Goal: Task Accomplishment & Management: Use online tool/utility

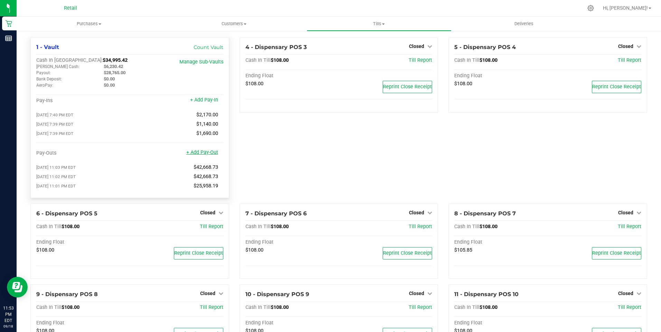
click at [196, 154] on link "+ Add Pay-Out" at bounding box center [202, 153] width 32 height 6
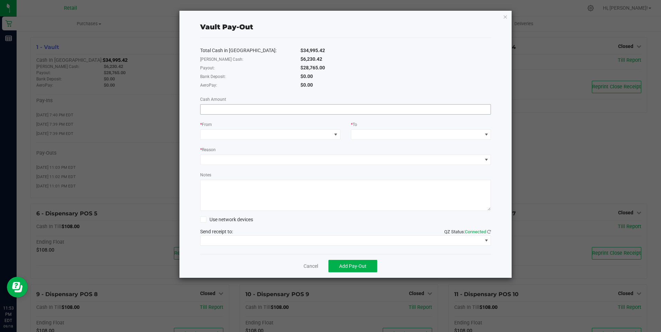
click at [222, 113] on input at bounding box center [345, 110] width 290 height 10
type input "$28,765.00"
click at [226, 134] on span at bounding box center [265, 135] width 131 height 10
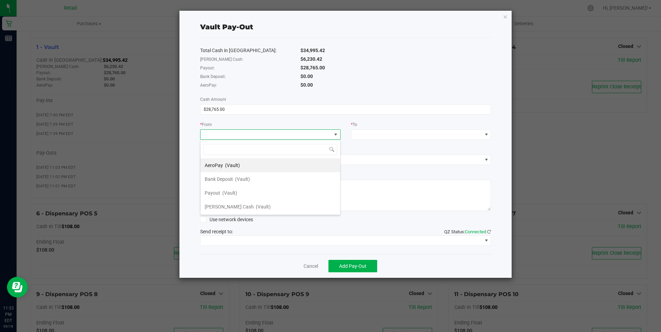
scroll to position [10, 140]
click at [219, 191] on span "Payout" at bounding box center [213, 193] width 16 height 6
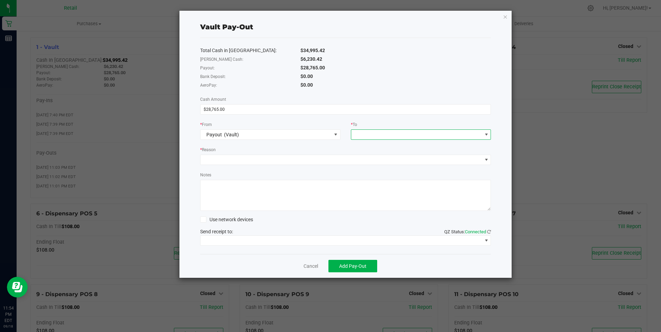
click at [362, 133] on span at bounding box center [416, 135] width 131 height 10
click at [379, 219] on div "[PERSON_NAME] Cash (Vault)" at bounding box center [388, 221] width 66 height 12
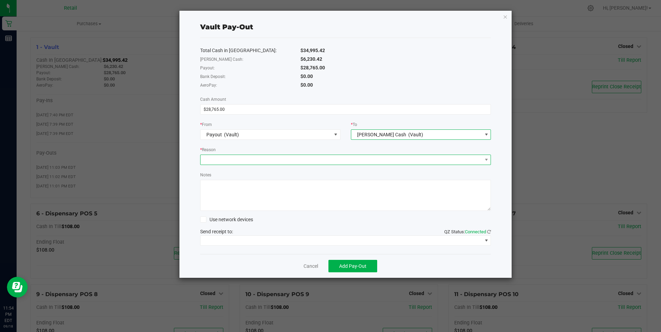
click at [223, 161] on span at bounding box center [341, 160] width 282 height 10
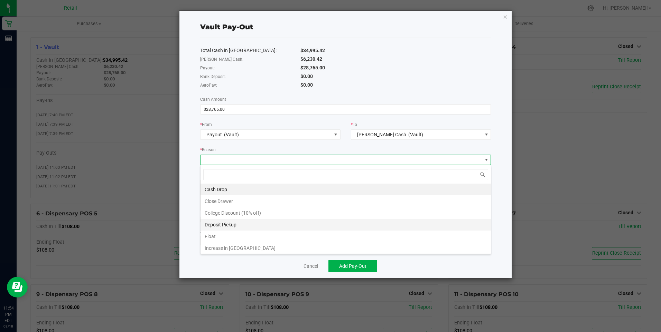
scroll to position [13, 0]
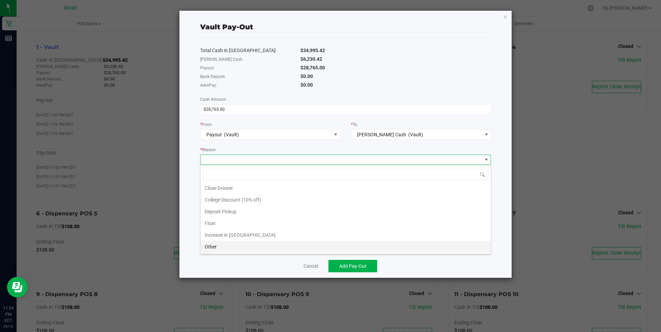
click at [209, 246] on li "Other" at bounding box center [345, 247] width 290 height 12
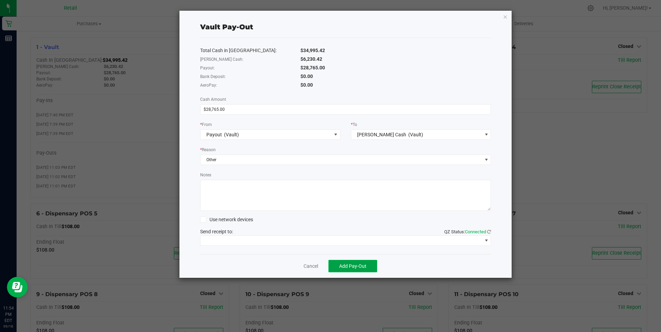
click at [355, 265] on span "Add Pay-Out" at bounding box center [352, 267] width 27 height 6
click at [309, 265] on link "Dismiss" at bounding box center [308, 266] width 17 height 7
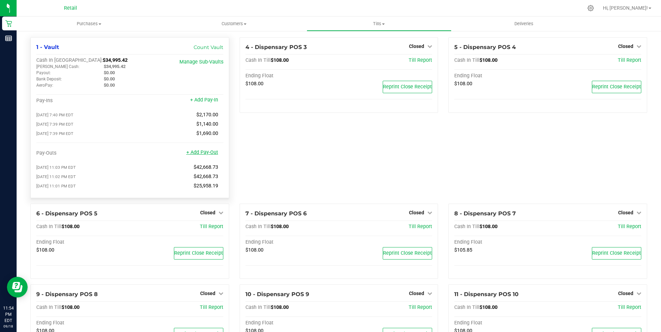
click at [200, 155] on link "+ Add Pay-Out" at bounding box center [202, 153] width 32 height 6
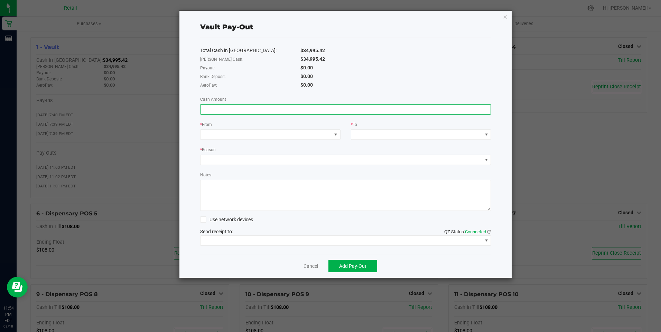
click at [208, 106] on input at bounding box center [345, 110] width 290 height 10
type input "$31,900.00"
click at [221, 137] on span at bounding box center [265, 135] width 131 height 10
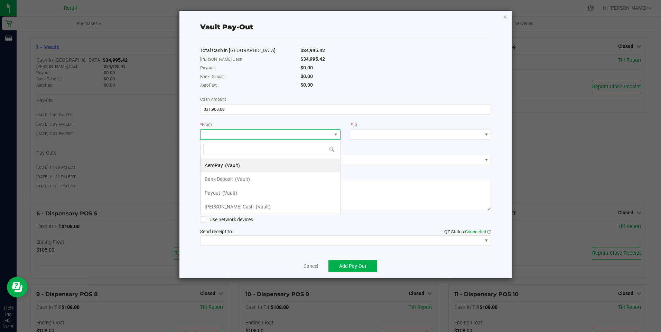
scroll to position [10, 140]
click at [223, 206] on span "[PERSON_NAME] Cash" at bounding box center [229, 207] width 49 height 6
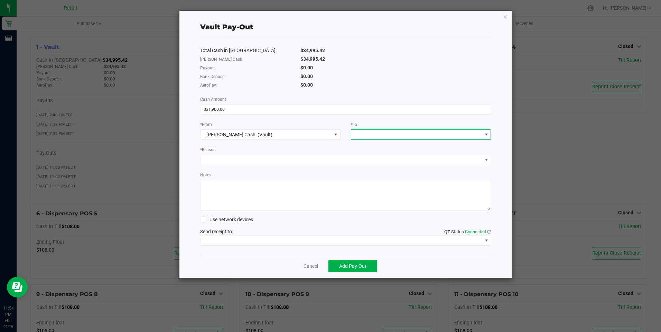
click at [365, 134] on span at bounding box center [416, 135] width 131 height 10
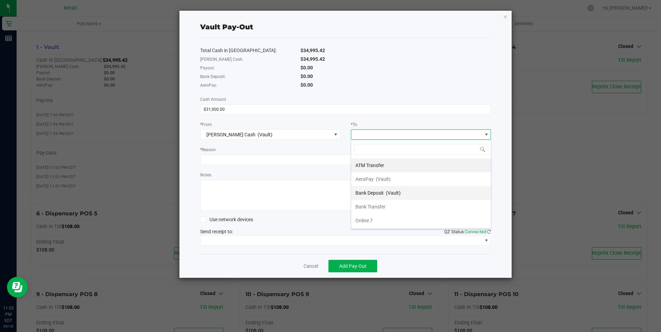
click at [386, 193] on span "(Vault)" at bounding box center [393, 193] width 15 height 6
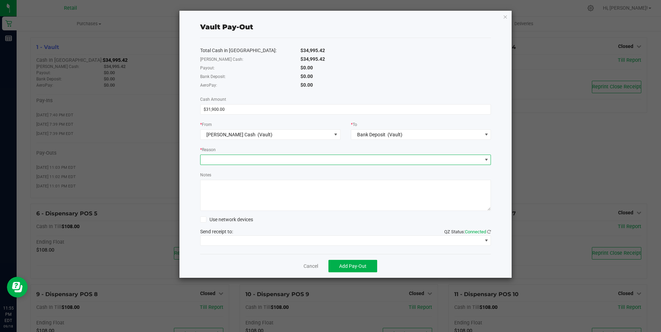
click at [229, 160] on span at bounding box center [341, 160] width 282 height 10
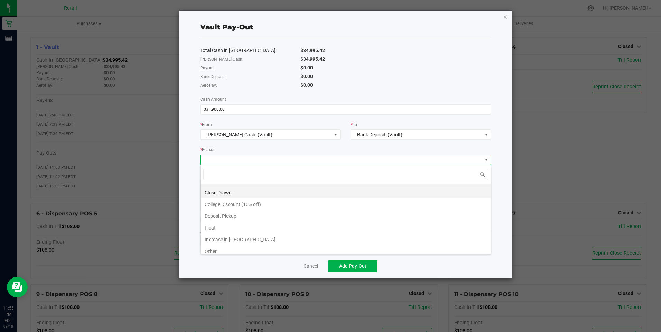
scroll to position [13, 0]
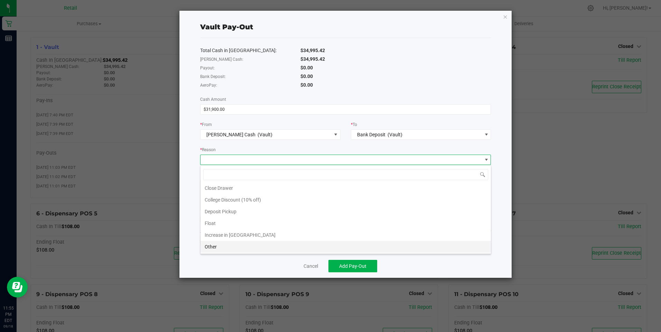
click at [213, 245] on li "Other" at bounding box center [345, 247] width 290 height 12
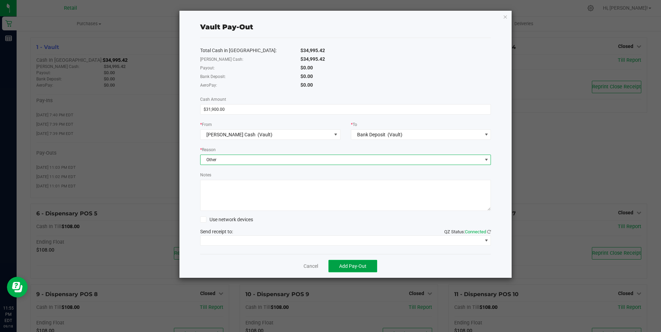
click at [352, 269] on span "Add Pay-Out" at bounding box center [352, 267] width 27 height 6
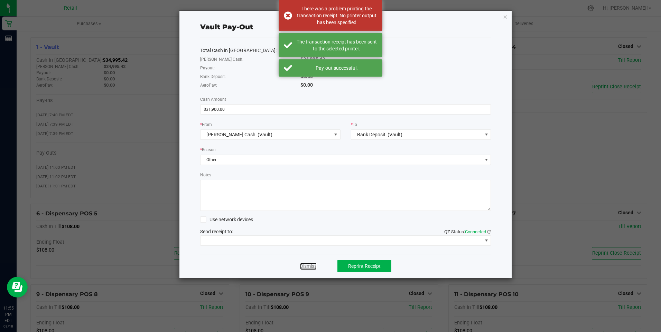
click at [308, 267] on link "Dismiss" at bounding box center [308, 266] width 17 height 7
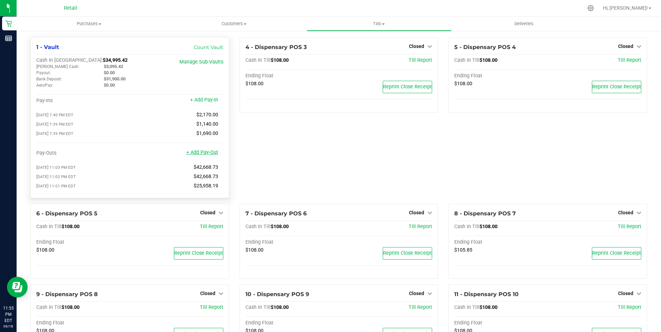
click at [202, 155] on link "+ Add Pay-Out" at bounding box center [202, 153] width 32 height 6
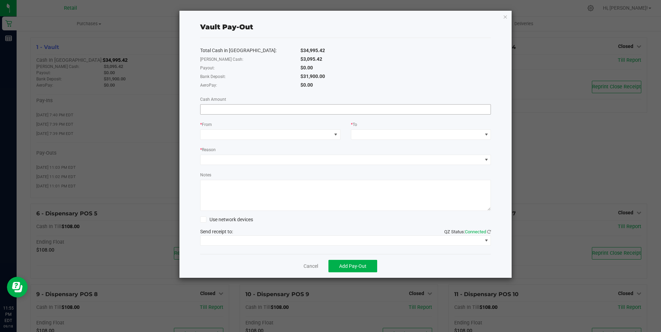
click at [228, 107] on input at bounding box center [345, 110] width 290 height 10
type input "$31,900.00"
click at [238, 135] on span at bounding box center [265, 135] width 131 height 10
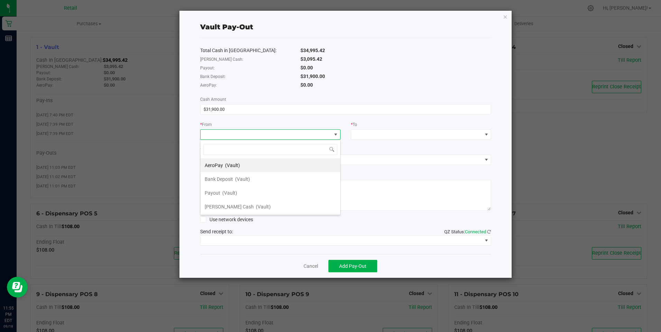
scroll to position [10, 140]
click at [230, 180] on span "Bank Deposit" at bounding box center [219, 180] width 28 height 6
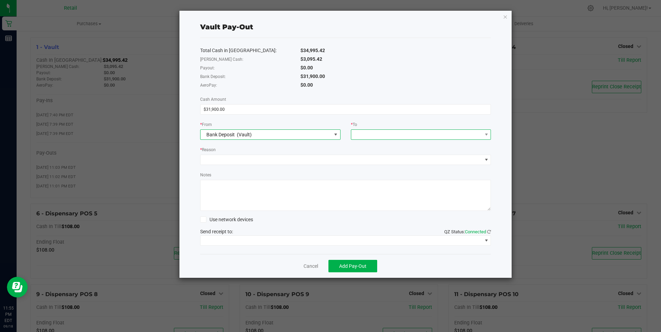
click at [362, 137] on span at bounding box center [416, 135] width 131 height 10
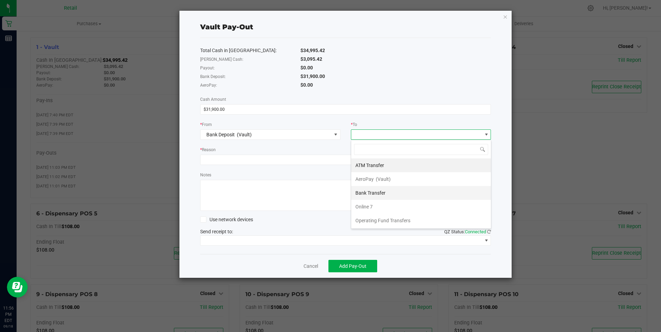
click at [371, 196] on div "Bank Transfer" at bounding box center [370, 193] width 31 height 12
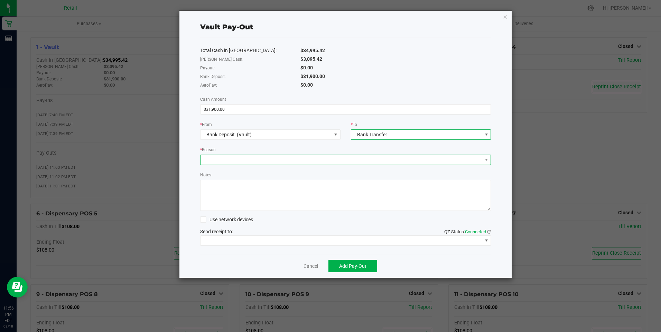
click at [213, 161] on span at bounding box center [341, 160] width 282 height 10
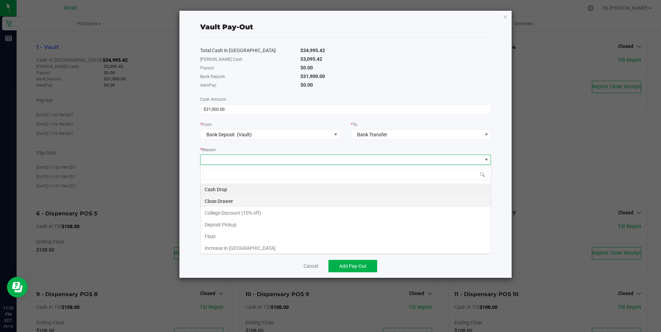
scroll to position [10, 291]
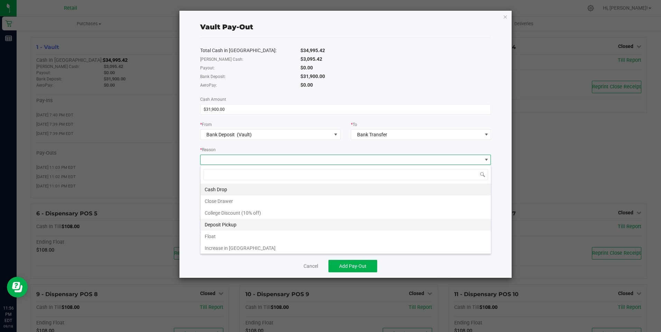
click at [231, 222] on li "Deposit Pickup" at bounding box center [345, 225] width 290 height 12
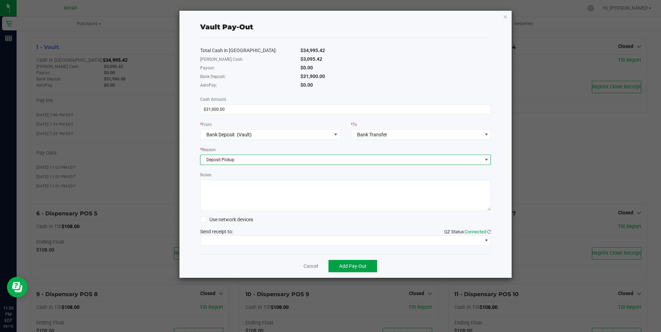
click at [353, 266] on span "Add Pay-Out" at bounding box center [352, 267] width 27 height 6
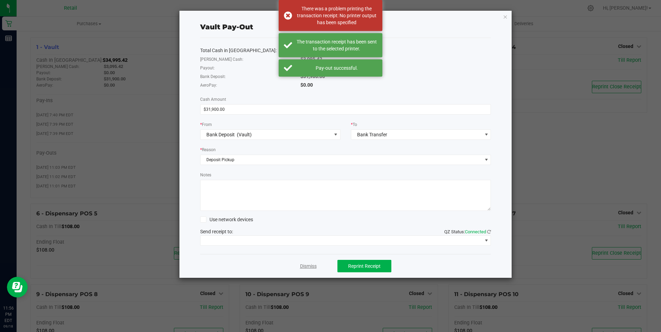
click at [308, 269] on link "Dismiss" at bounding box center [308, 266] width 17 height 7
